Goal: Task Accomplishment & Management: Complete application form

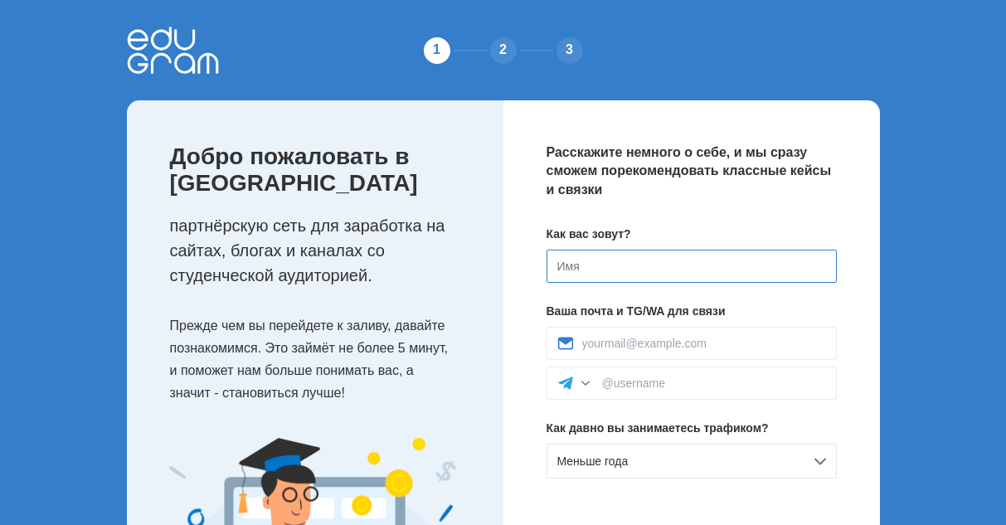
click at [630, 276] on input at bounding box center [692, 266] width 290 height 33
type input "K"
type input "D"
type input "[PERSON_NAME]"
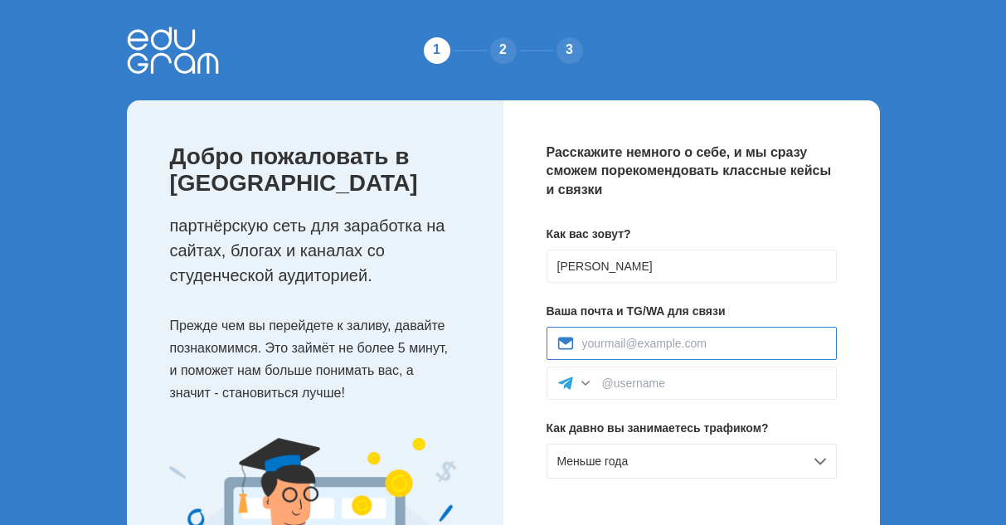
click at [633, 340] on input at bounding box center [704, 343] width 244 height 13
type input "goebpapanya@yandex.ru"
click at [608, 377] on input at bounding box center [714, 383] width 224 height 13
click at [589, 389] on div at bounding box center [585, 383] width 17 height 17
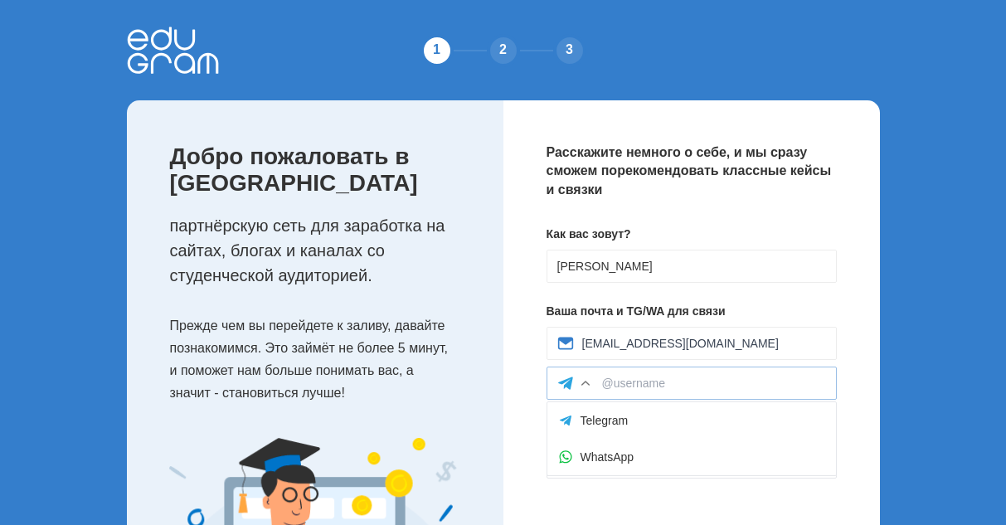
click at [582, 379] on div at bounding box center [585, 383] width 17 height 17
click at [573, 384] on icon at bounding box center [565, 383] width 17 height 17
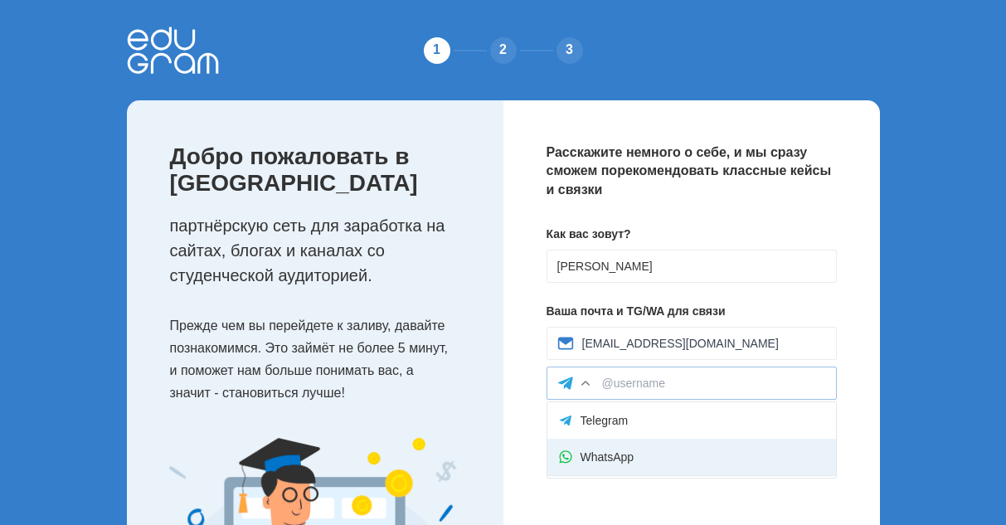
click at [591, 445] on div "WhatsApp" at bounding box center [691, 457] width 289 height 36
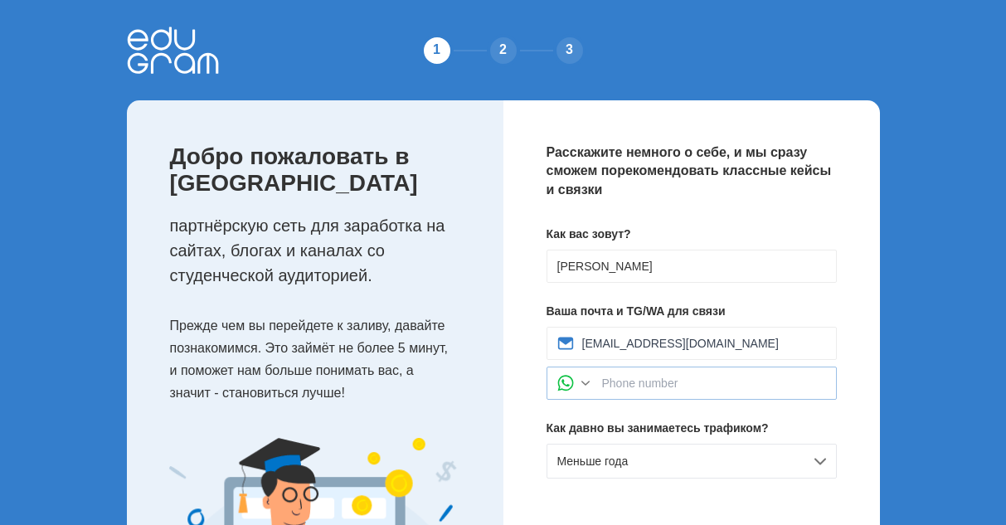
click at [582, 378] on div at bounding box center [585, 383] width 17 height 17
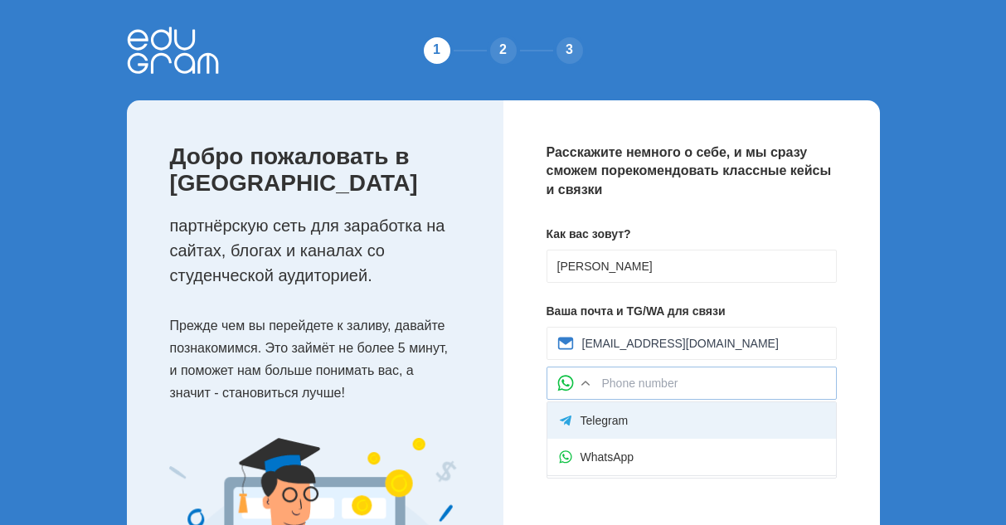
click at [586, 416] on div "Telegram" at bounding box center [691, 420] width 289 height 36
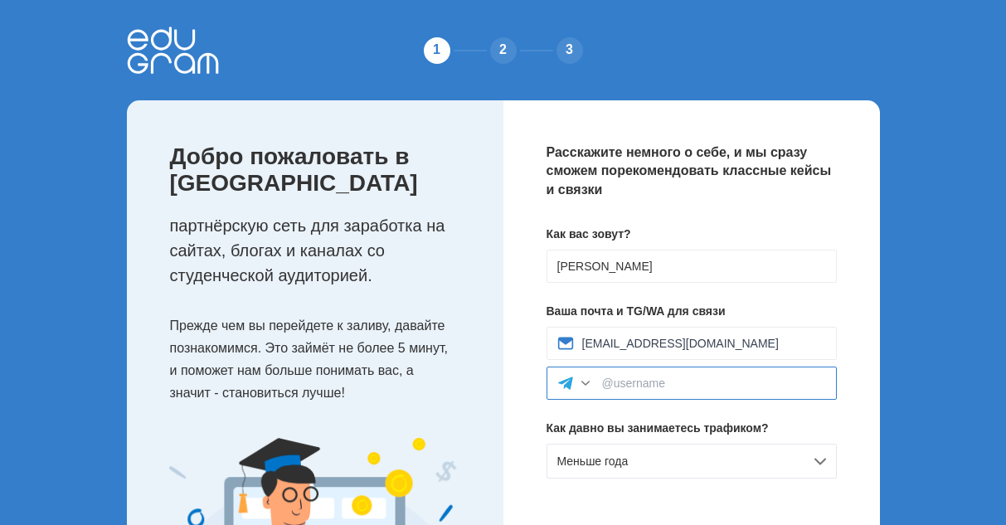
click at [632, 377] on input at bounding box center [714, 383] width 224 height 13
paste input "@pitor2017"
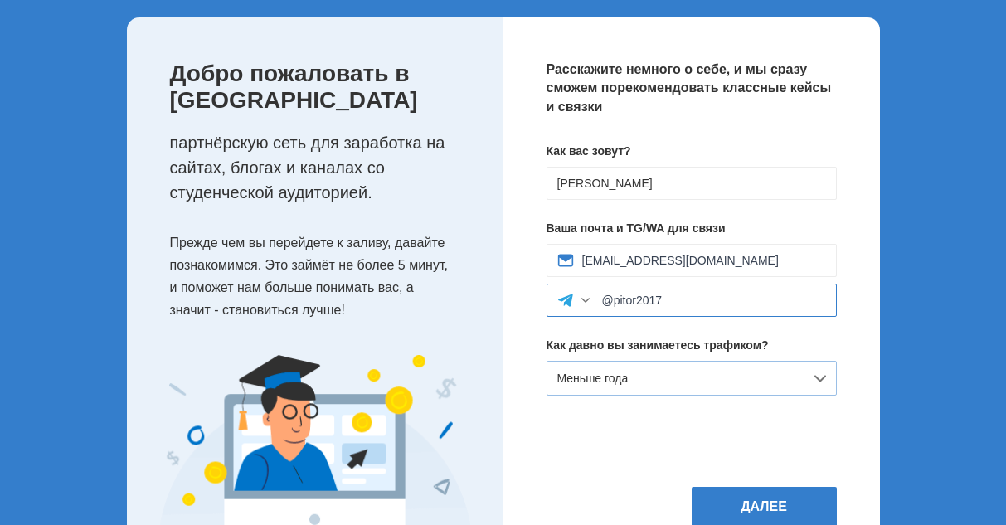
type input "@pitor2017"
click at [625, 380] on span "Меньше года" at bounding box center [592, 378] width 71 height 13
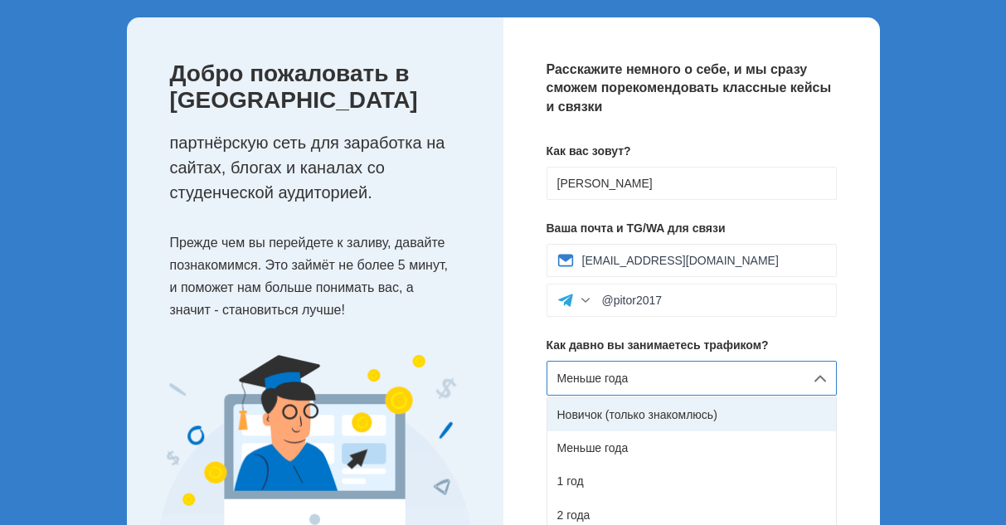
click at [625, 415] on div "Новичок (только знакомлюсь)" at bounding box center [691, 414] width 289 height 33
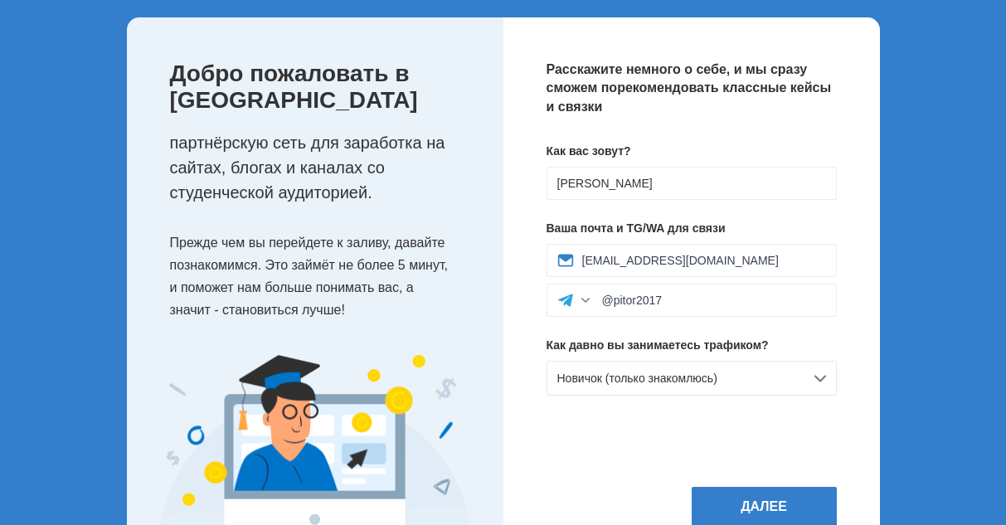
scroll to position [154, 0]
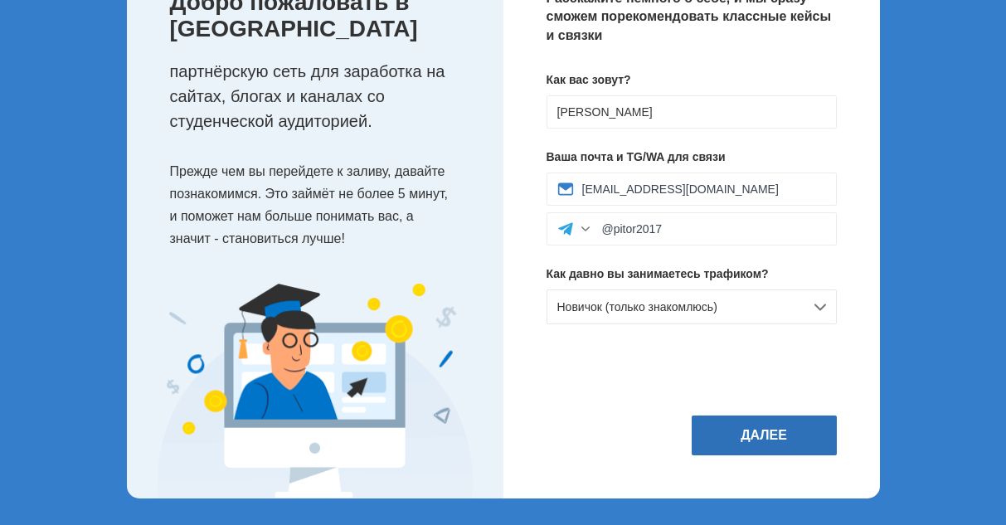
click at [765, 430] on button "Далее" at bounding box center [764, 436] width 145 height 40
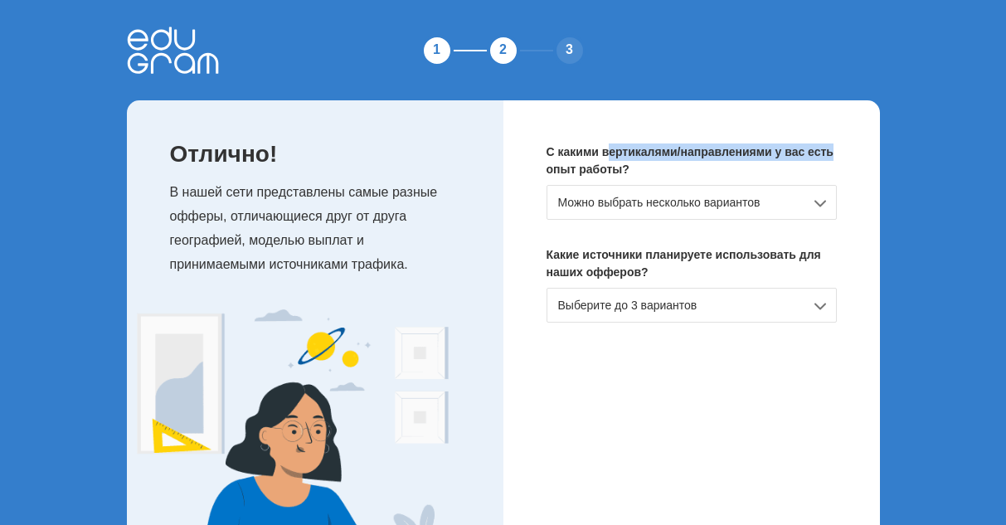
drag, startPoint x: 626, startPoint y: 144, endPoint x: 859, endPoint y: 135, distance: 232.4
click at [859, 135] on div "С какими вертикалями/направлениями у вас есть опыт работы? Можно выбрать нескол…" at bounding box center [692, 354] width 377 height 508
click at [703, 187] on div "Можно выбрать несколько вариантов" at bounding box center [692, 202] width 290 height 35
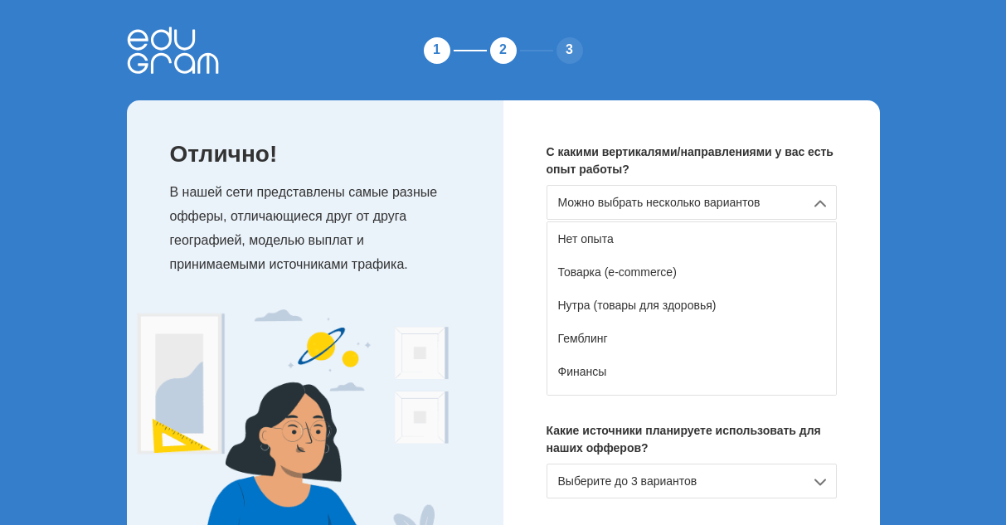
click at [513, 304] on div "С какими вертикалями/направлениями у вас есть опыт работы? Можно выбрать нескол…" at bounding box center [692, 354] width 377 height 508
click at [608, 483] on div "Выберите до 3 вариантов" at bounding box center [692, 481] width 290 height 35
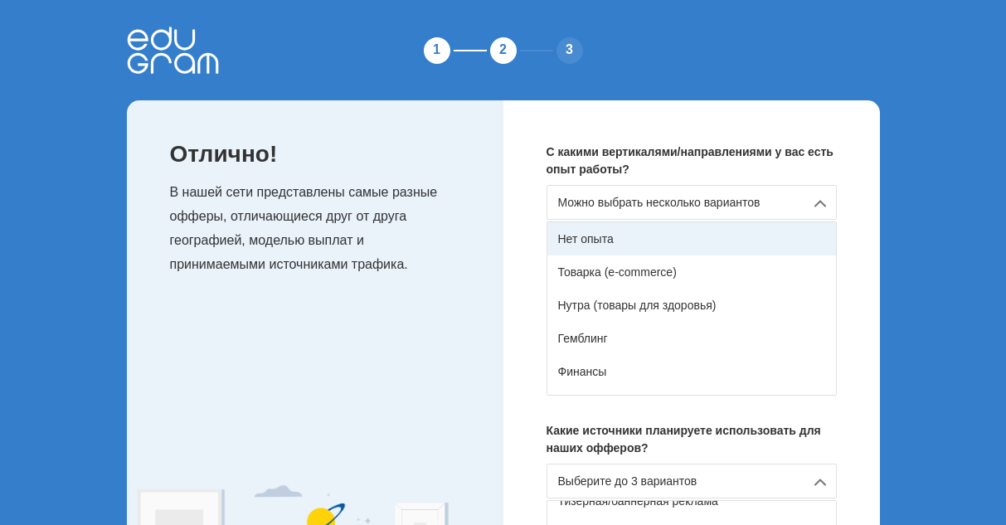
click at [619, 242] on div "Нет опыта" at bounding box center [691, 238] width 289 height 33
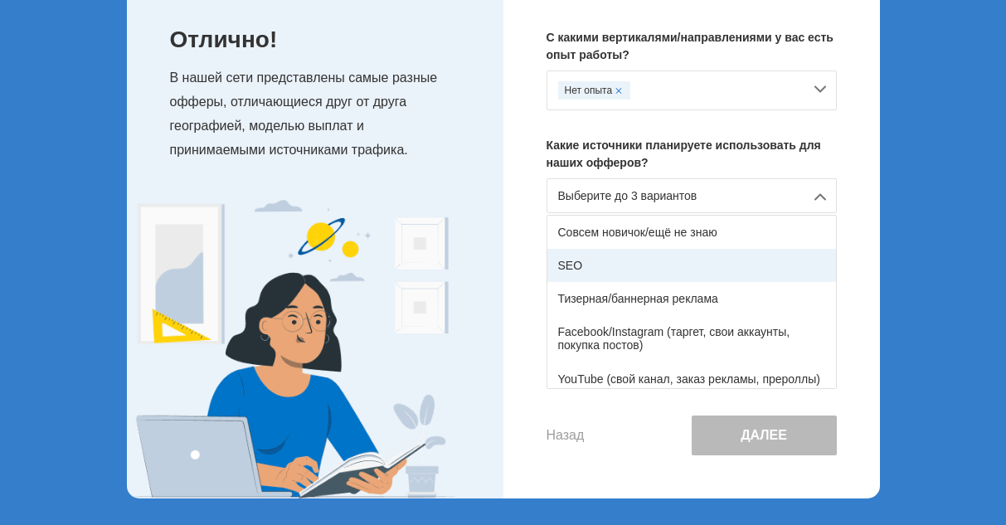
scroll to position [83, 0]
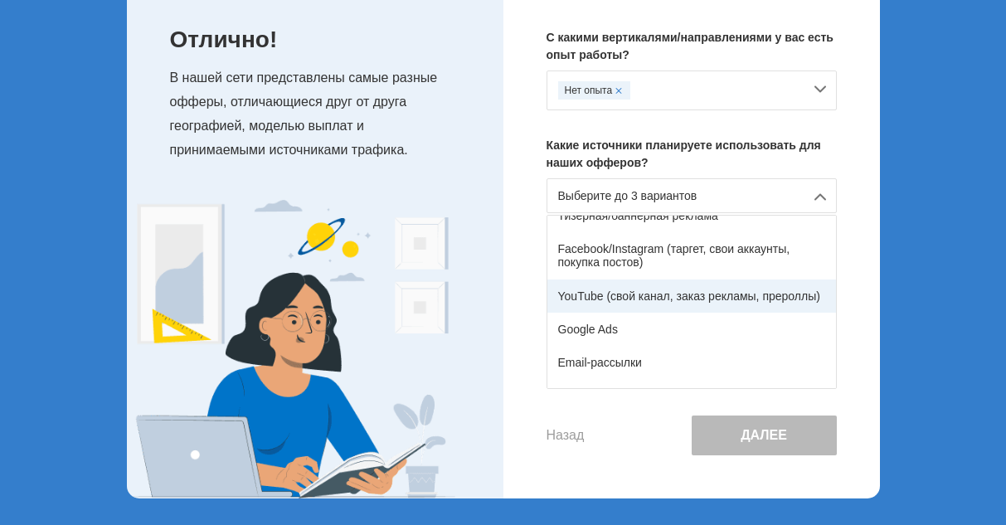
click at [605, 297] on div "YouTube (свой канал, заказ рекламы, прероллы)" at bounding box center [691, 296] width 289 height 33
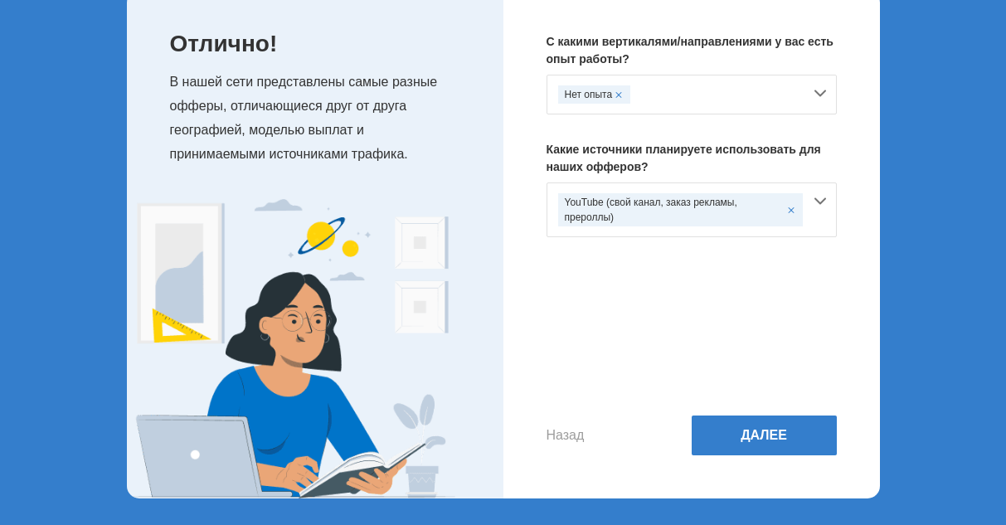
scroll to position [110, 0]
click at [761, 423] on button "Далее" at bounding box center [764, 436] width 145 height 40
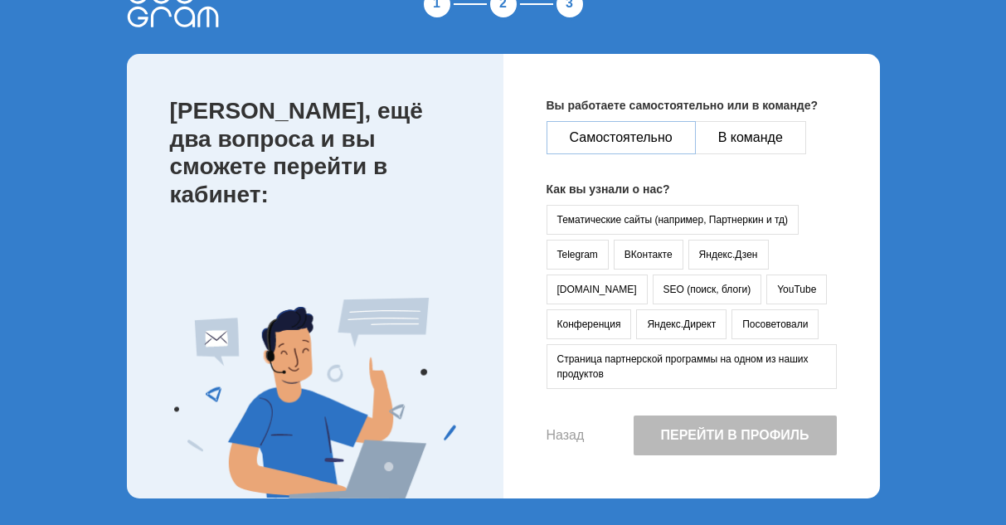
click at [619, 124] on button "Самостоятельно" at bounding box center [621, 137] width 149 height 33
click at [607, 216] on button "Тематические сайты (например, Партнеркин и тд)" at bounding box center [673, 220] width 253 height 30
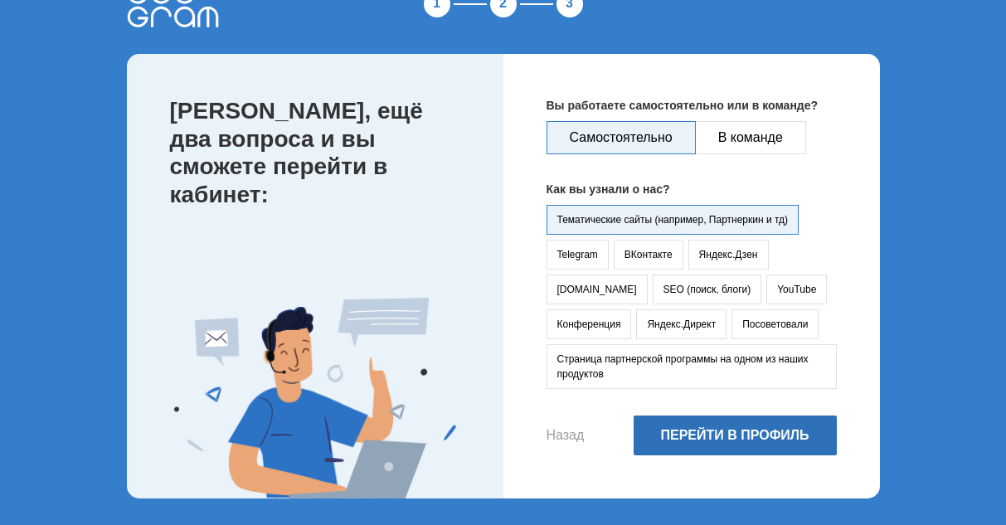
click at [729, 438] on button "Перейти в профиль" at bounding box center [735, 436] width 203 height 40
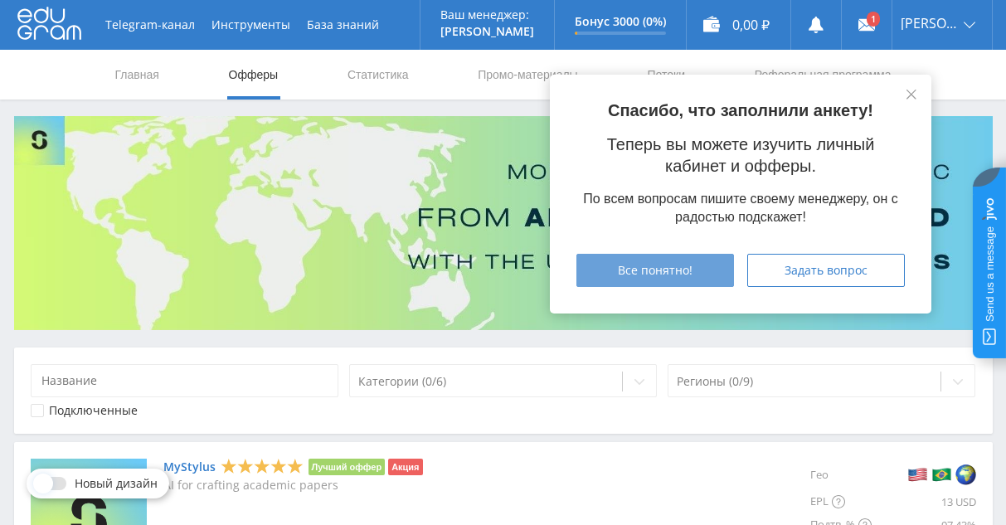
click at [676, 264] on span "Все понятно!" at bounding box center [655, 270] width 75 height 13
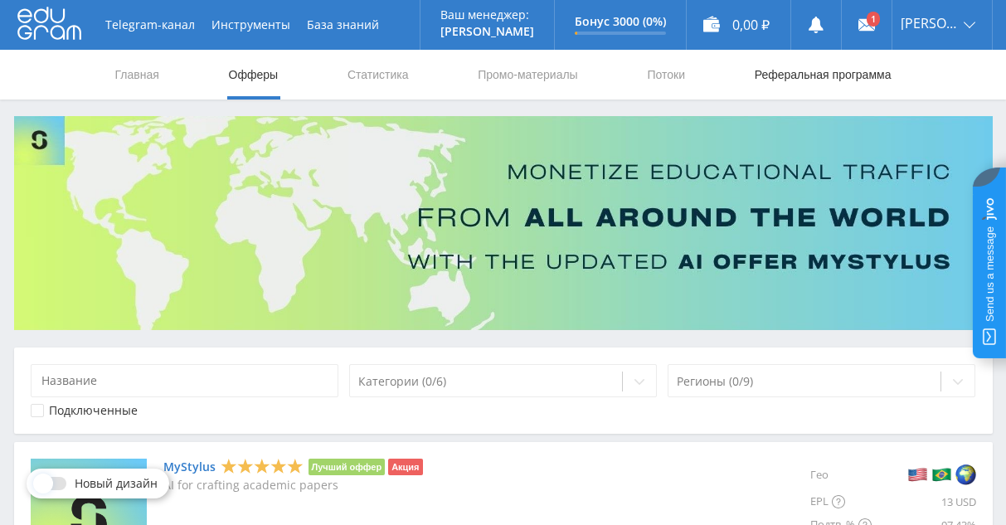
click at [800, 78] on link "Реферальная программа" at bounding box center [823, 75] width 140 height 50
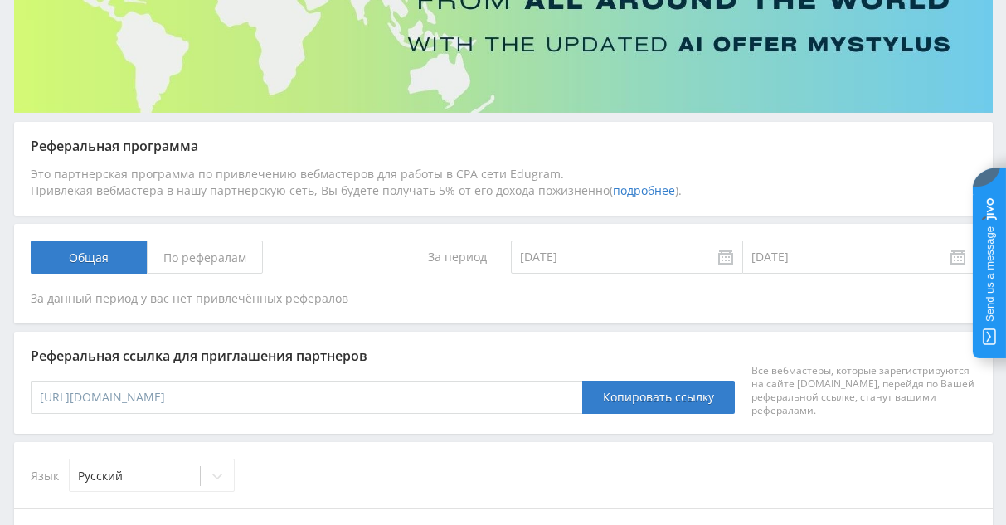
scroll to position [300, 0]
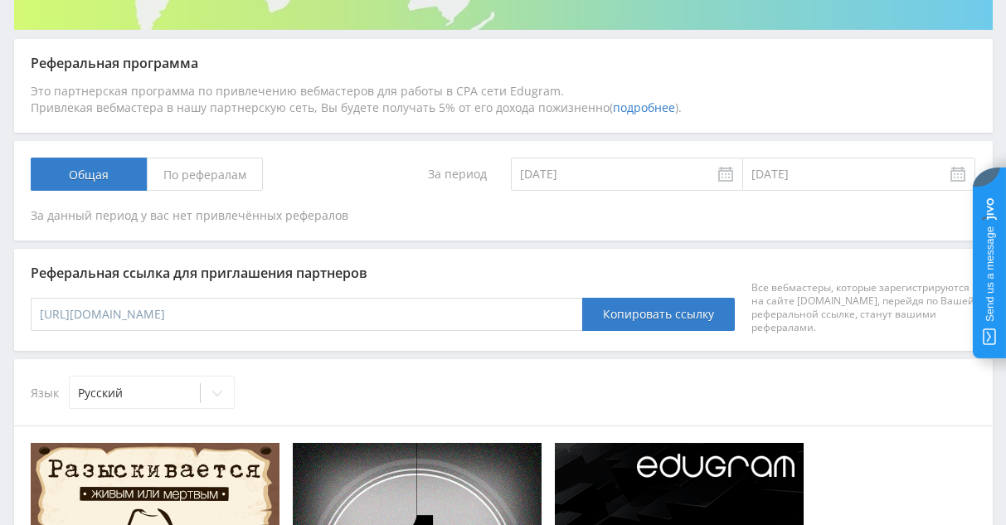
click at [269, 304] on input "https://edugram.ru/?rid=e0afdd23e7f68b5f" at bounding box center [307, 314] width 552 height 33
click at [327, 310] on input "https://edugram.ru/?rid=e0afdd23e7f68b5f" at bounding box center [307, 314] width 552 height 33
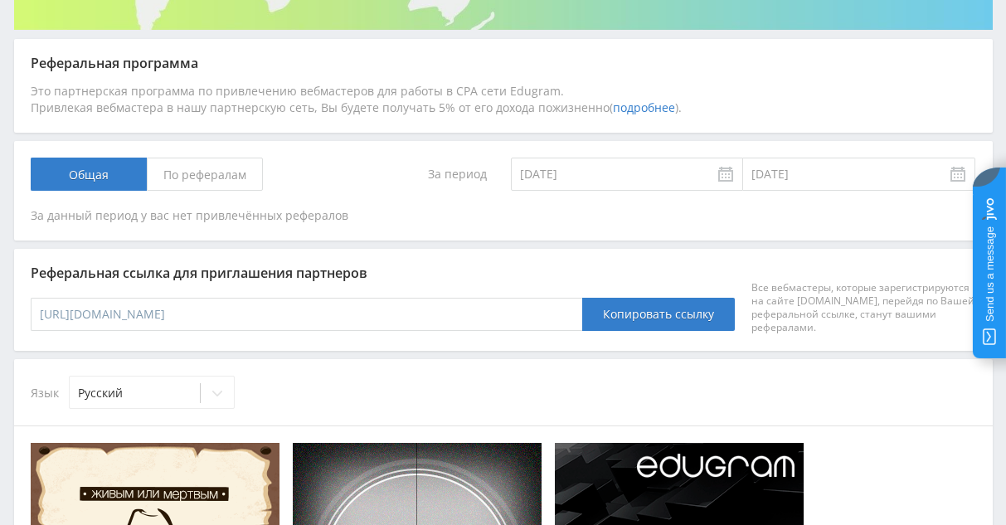
click at [450, 259] on div "Реферальная ссылка для приглашения партнеров https://edugram.ru/?rid=e0afdd23e7…" at bounding box center [503, 299] width 979 height 101
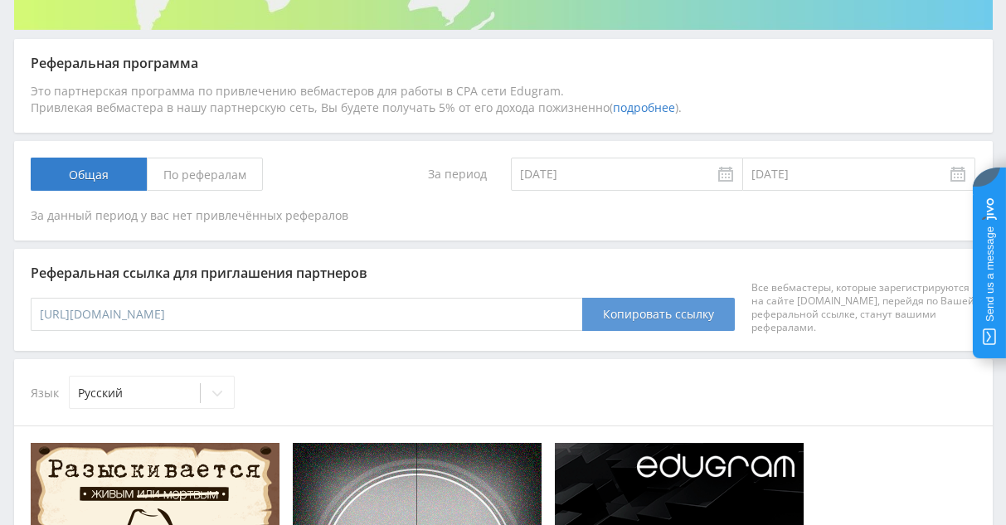
click at [625, 313] on button "Копировать ссылку" at bounding box center [658, 314] width 153 height 33
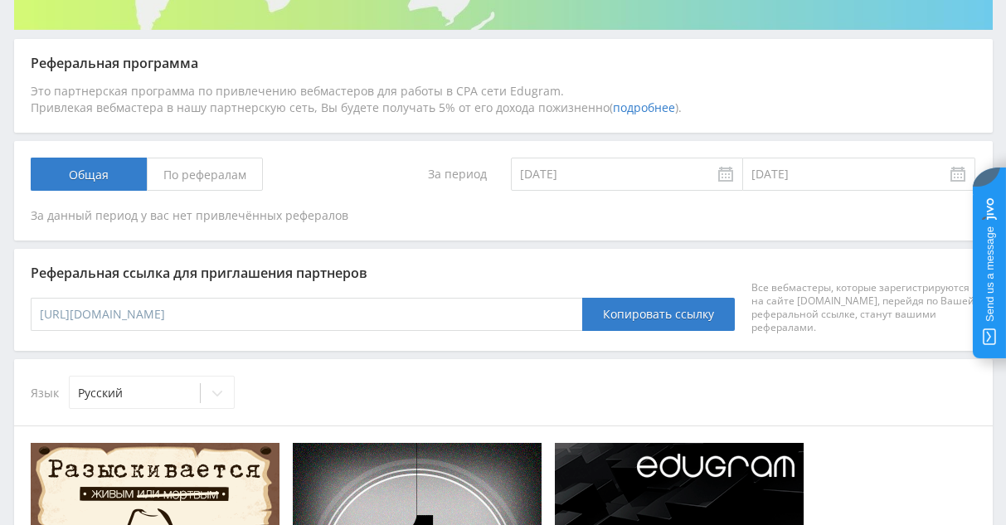
click at [495, 250] on div "Реферальная ссылка для приглашения партнеров https://edugram.ru/?rid=e0afdd23e7…" at bounding box center [503, 299] width 979 height 101
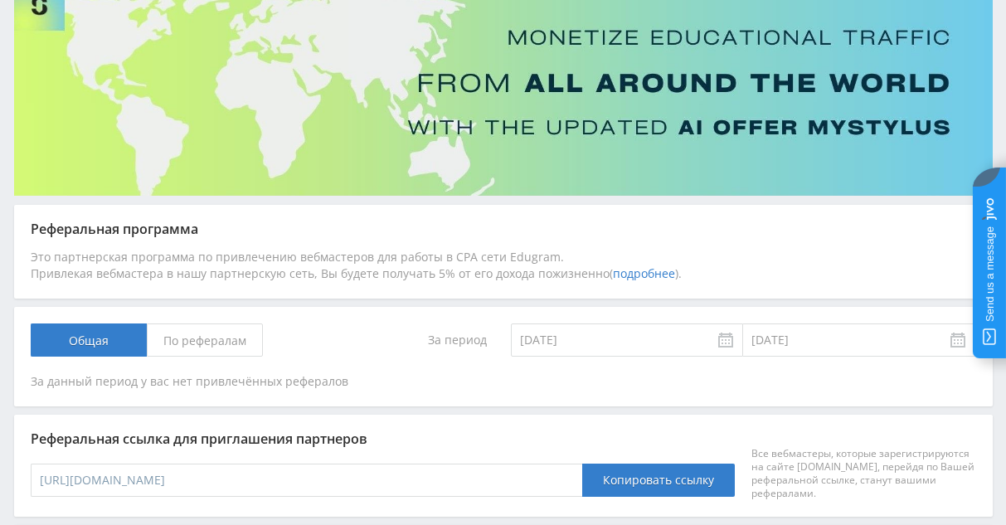
scroll to position [0, 0]
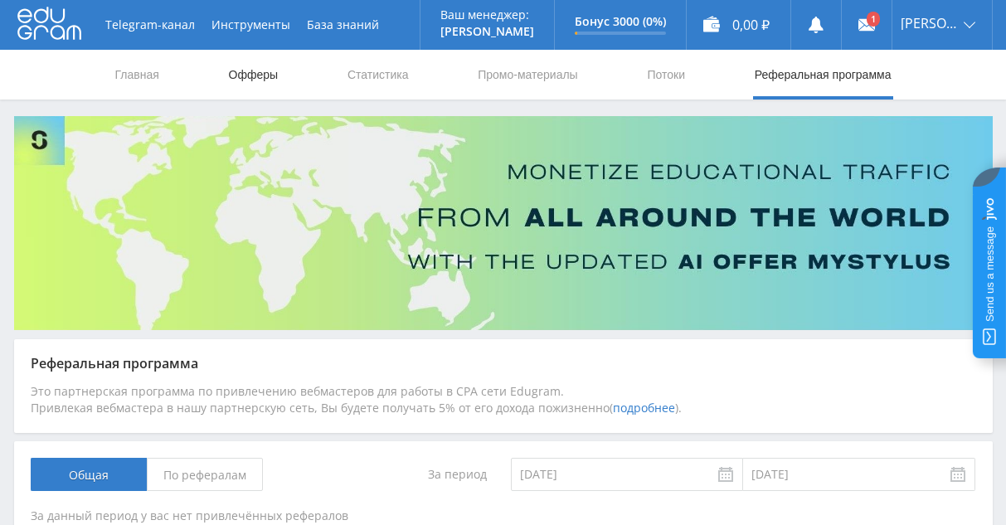
click at [245, 62] on link "Офферы" at bounding box center [253, 75] width 53 height 50
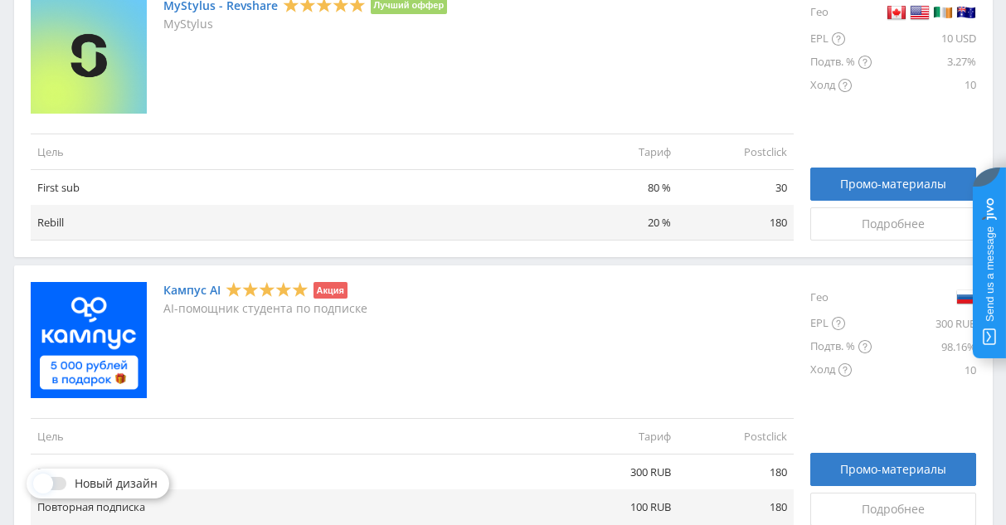
scroll to position [829, 0]
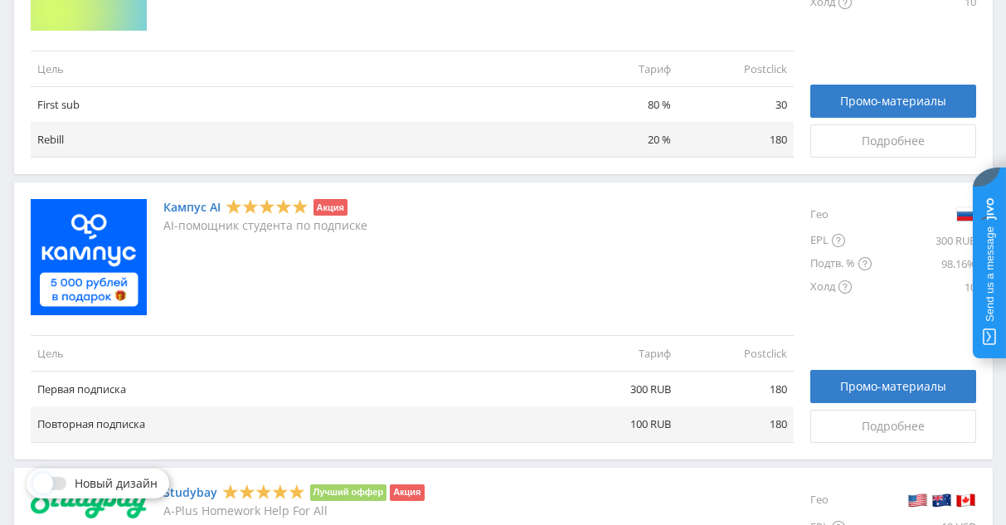
click at [129, 215] on img at bounding box center [89, 257] width 116 height 116
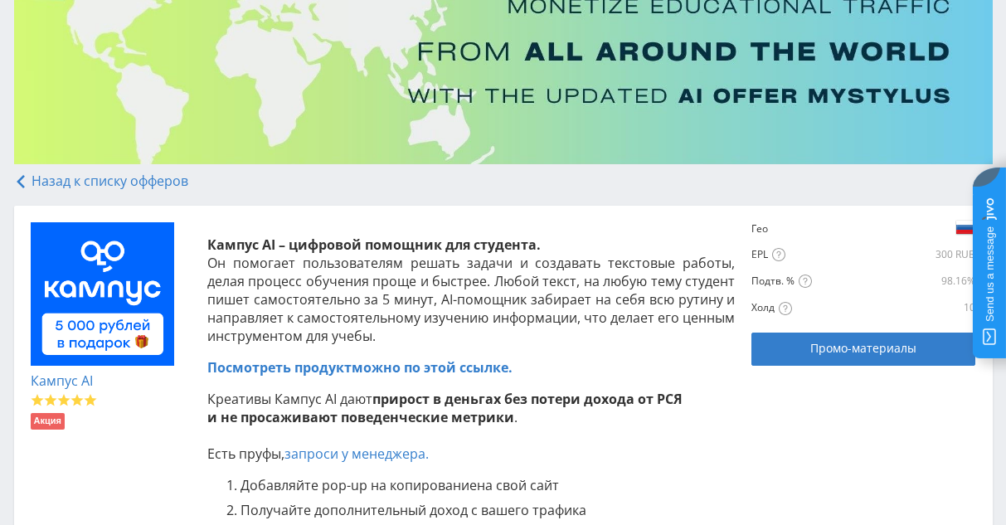
scroll to position [249, 0]
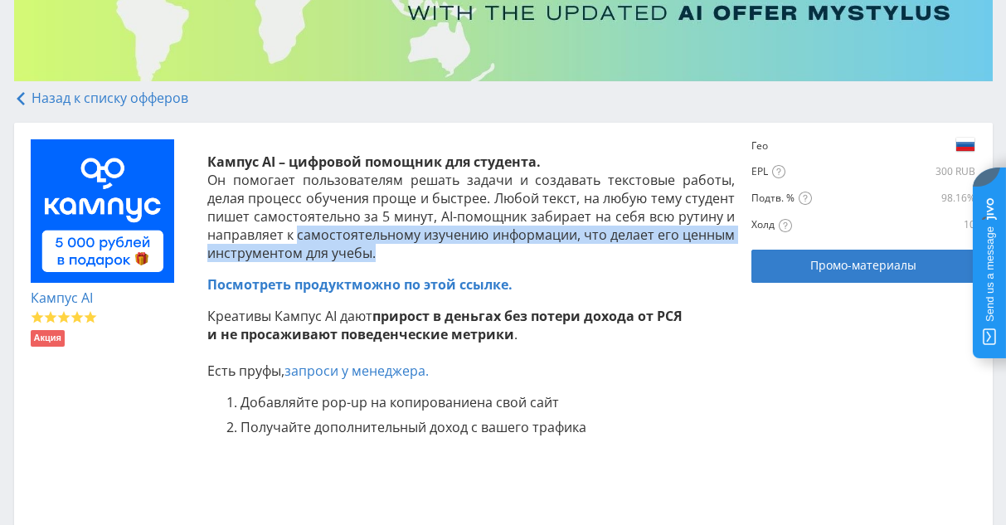
drag, startPoint x: 322, startPoint y: 227, endPoint x: 633, endPoint y: 254, distance: 312.2
click at [633, 254] on p "Кампус AI – цифровой помощник для студента. Он помогает пользователям решать за…" at bounding box center [471, 207] width 528 height 109
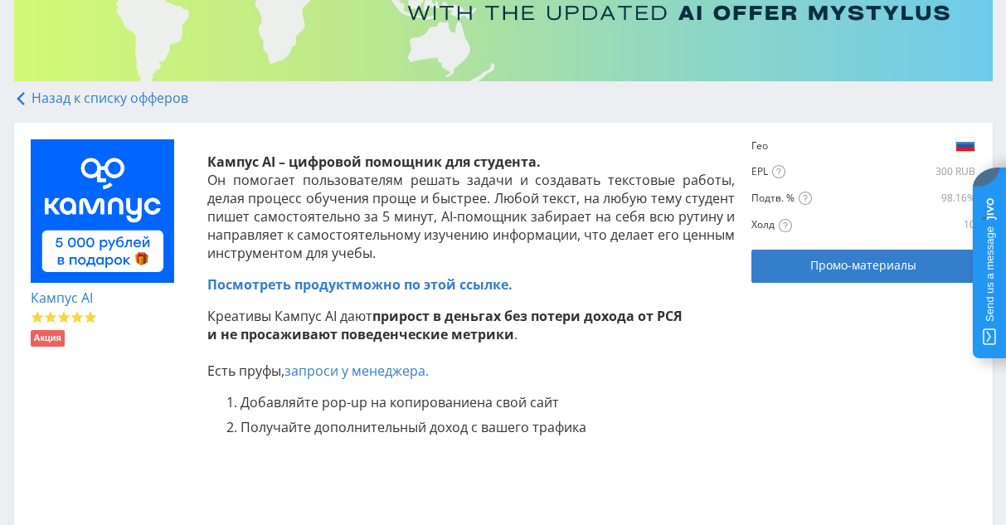
click at [662, 291] on p "Посмотреть продукт можно по этой ссылке." at bounding box center [471, 284] width 528 height 18
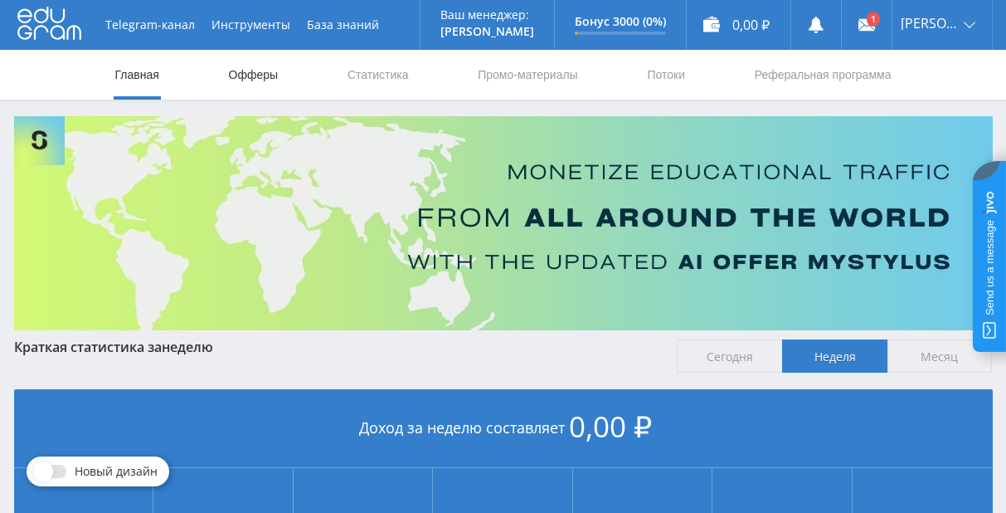
click at [242, 78] on link "Офферы" at bounding box center [253, 75] width 53 height 50
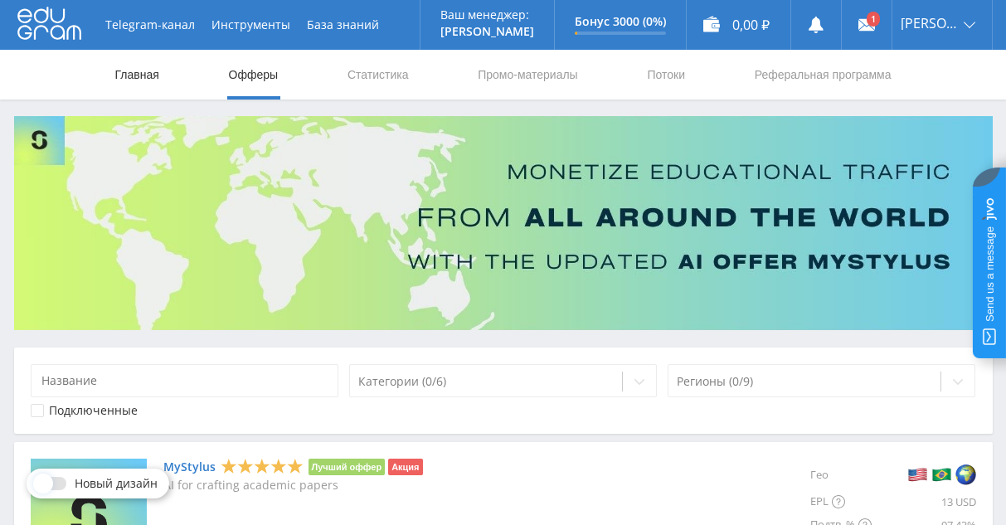
click at [155, 74] on link "Главная" at bounding box center [137, 75] width 47 height 50
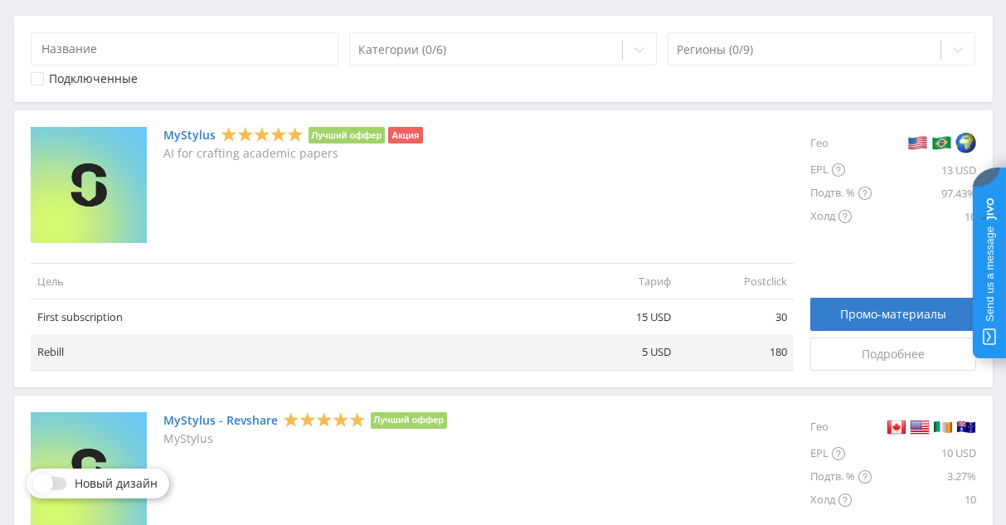
scroll to position [415, 0]
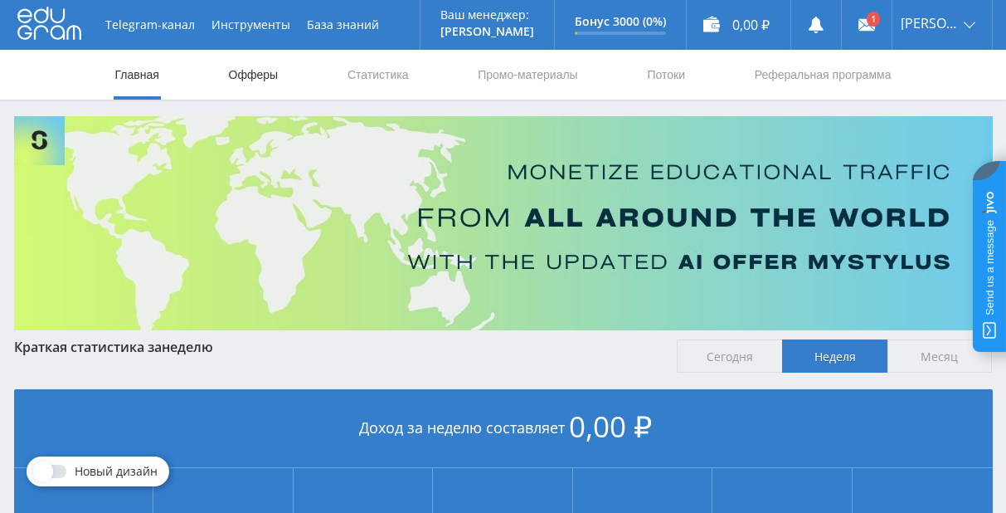
click at [240, 73] on link "Офферы" at bounding box center [253, 75] width 53 height 50
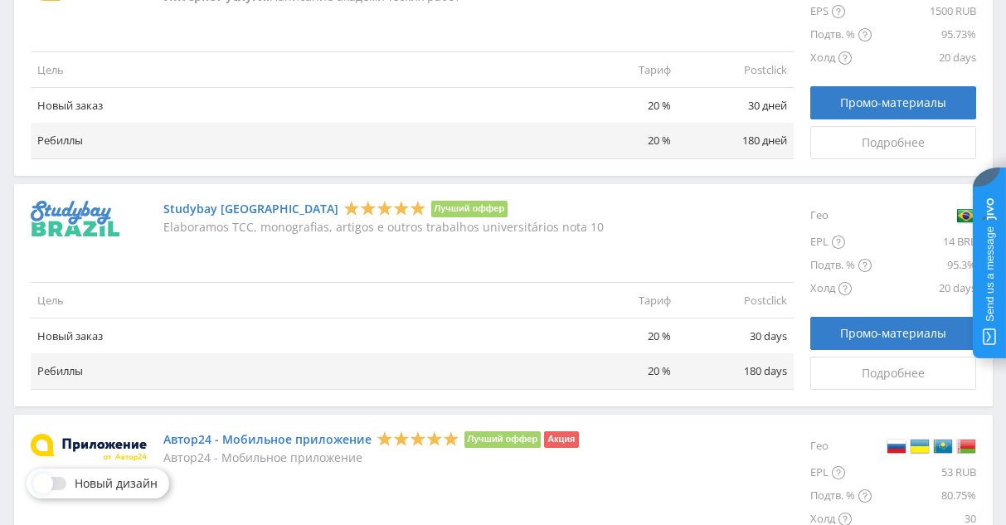
scroll to position [1742, 0]
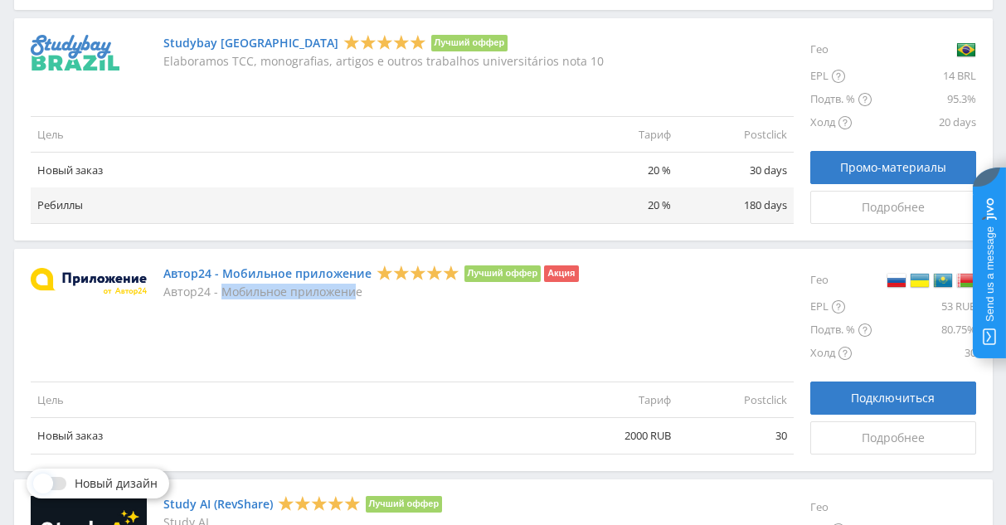
drag, startPoint x: 235, startPoint y: 297, endPoint x: 396, endPoint y: 336, distance: 165.6
click at [359, 322] on div "Автор24 - Мобильное приложение Лучший оффер Акция Автор24 - Мобильное приложени…" at bounding box center [412, 359] width 763 height 189
click at [411, 339] on div "Автор24 - Мобильное приложение Лучший оффер Акция Автор24 - Мобильное приложени…" at bounding box center [412, 359] width 763 height 189
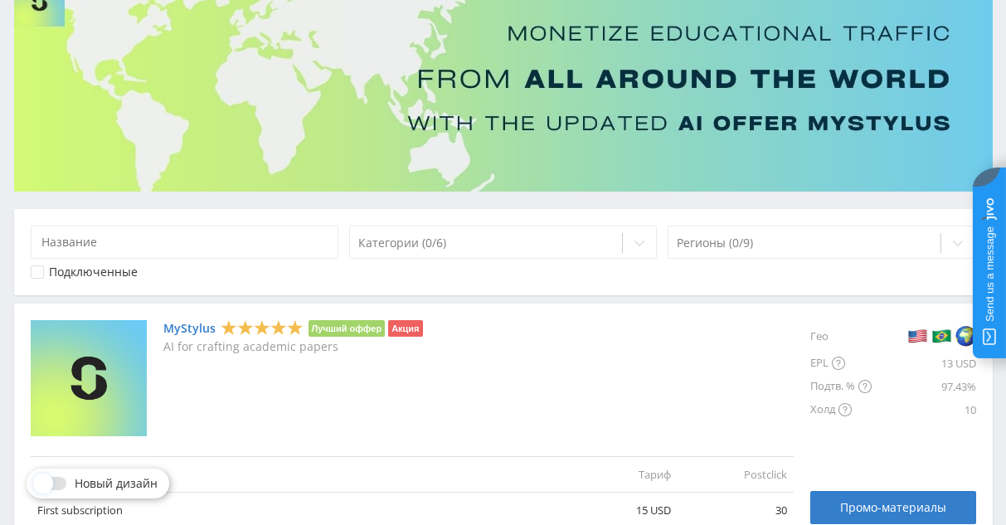
scroll to position [0, 0]
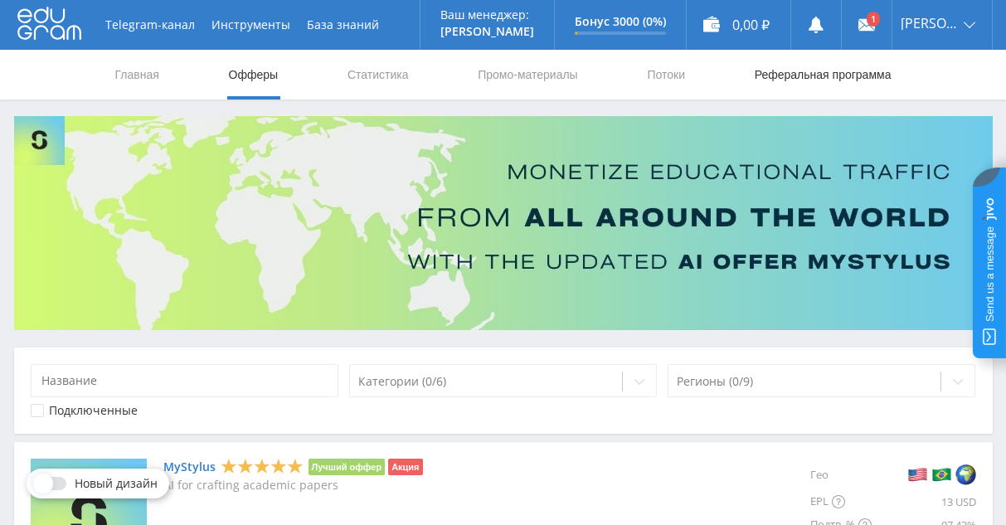
click at [782, 80] on link "Реферальная программа" at bounding box center [823, 75] width 140 height 50
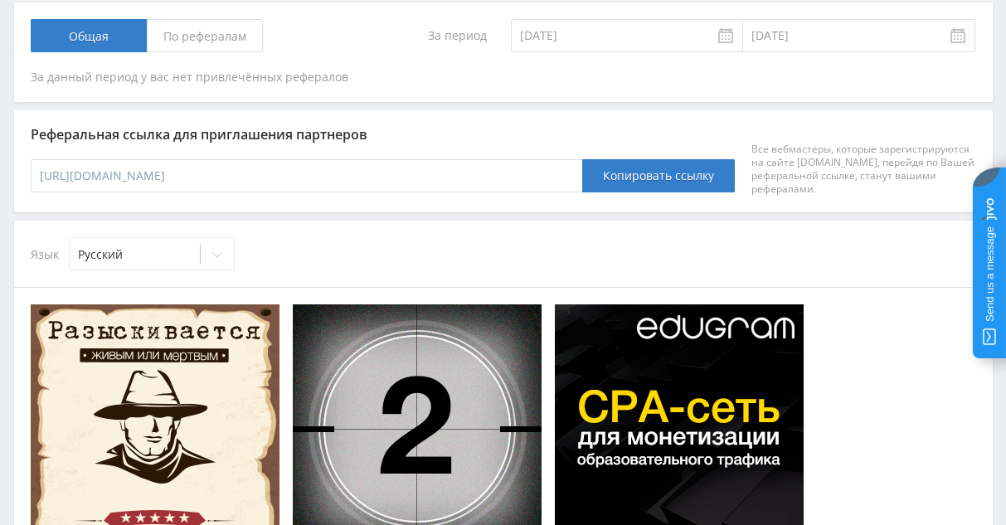
scroll to position [356, 0]
